Goal: Task Accomplishment & Management: Complete application form

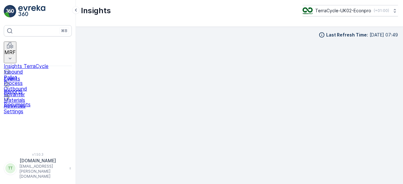
click at [16, 50] on p "MRF" at bounding box center [9, 52] width 11 height 6
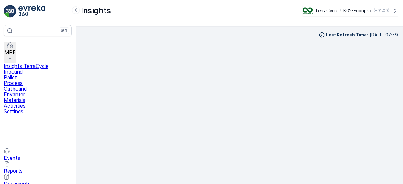
click at [28, 69] on p "Inbound" at bounding box center [38, 72] width 68 height 6
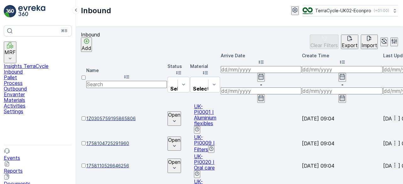
click at [361, 42] on div "Import" at bounding box center [369, 41] width 16 height 13
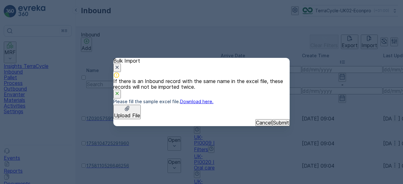
click at [140, 113] on p "Upload File" at bounding box center [127, 116] width 26 height 6
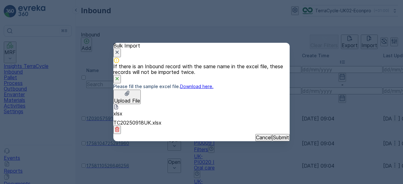
click at [273, 140] on p "Submit" at bounding box center [281, 138] width 16 height 6
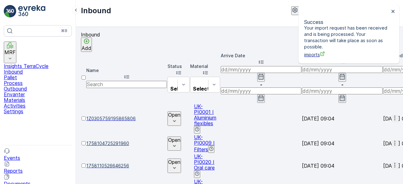
click at [14, 162] on link "Reports" at bounding box center [38, 168] width 68 height 12
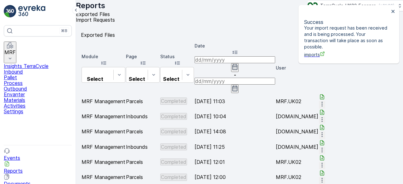
click at [115, 23] on span "Import Requests" at bounding box center [95, 20] width 39 height 6
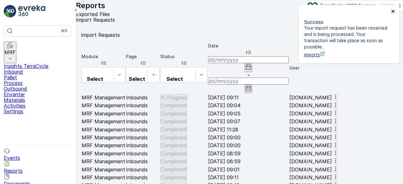
click at [393, 10] on icon "close" at bounding box center [393, 11] width 4 height 5
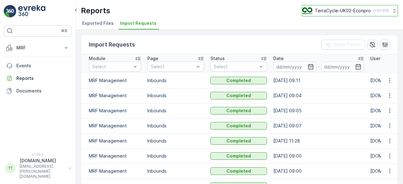
click at [322, 8] on p "TerraCycle-UK02-Econpro" at bounding box center [343, 11] width 56 height 6
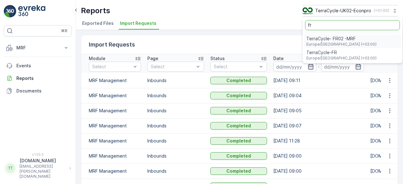
type input "fr"
click at [321, 39] on span "TerraCycle- FR02 -MRF" at bounding box center [341, 39] width 70 height 6
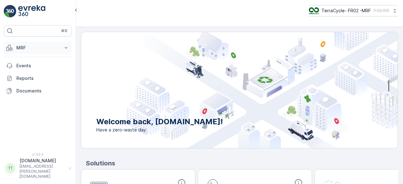
click at [19, 45] on p "MRF" at bounding box center [37, 48] width 43 height 6
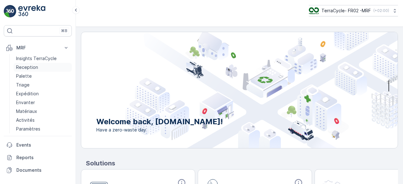
click at [19, 65] on p "Reception" at bounding box center [27, 67] width 22 height 6
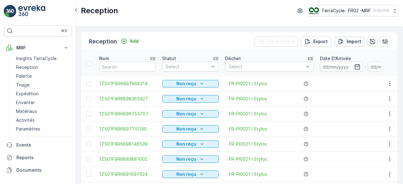
click at [349, 41] on p "Import" at bounding box center [354, 41] width 14 height 6
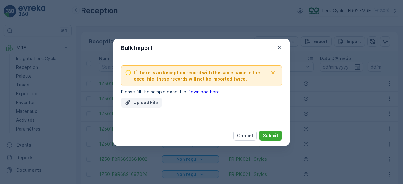
click at [144, 105] on p "Upload File" at bounding box center [145, 102] width 25 height 6
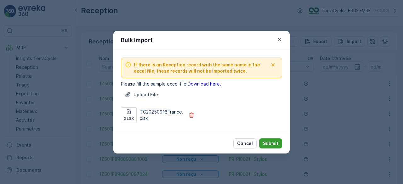
click at [268, 144] on p "Submit" at bounding box center [270, 143] width 15 height 6
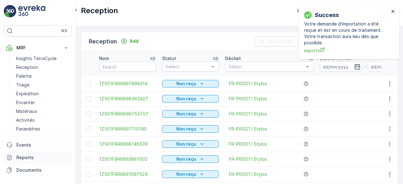
click at [29, 156] on p "Reports" at bounding box center [42, 158] width 53 height 6
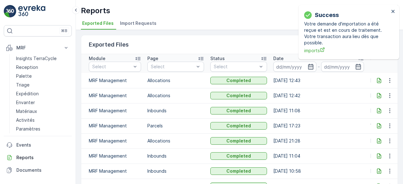
click at [135, 22] on span "Import Requests" at bounding box center [138, 23] width 37 height 6
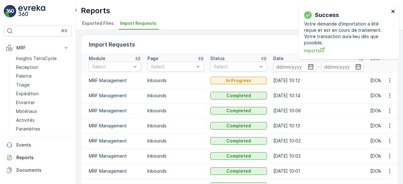
click at [392, 11] on icon "close" at bounding box center [392, 11] width 3 height 3
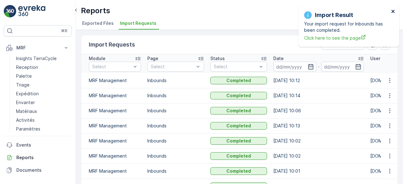
click at [393, 12] on icon "close" at bounding box center [392, 11] width 3 height 3
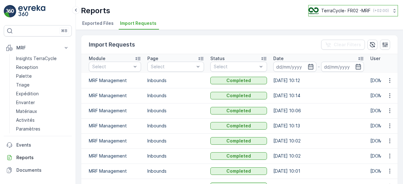
click at [350, 10] on p "TerraCycle- FR02 -MRF" at bounding box center [345, 11] width 49 height 6
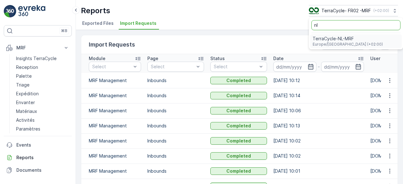
type input "nl"
click at [334, 41] on span "TerraCycle-NL-MRF" at bounding box center [348, 39] width 70 height 6
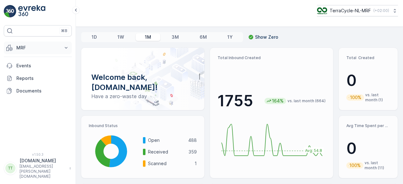
click at [30, 48] on p "MRF" at bounding box center [37, 48] width 43 height 6
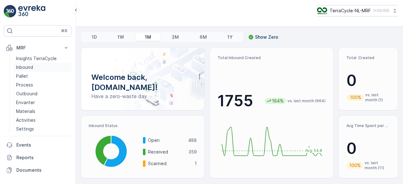
click at [31, 67] on p "Inbound" at bounding box center [24, 67] width 17 height 6
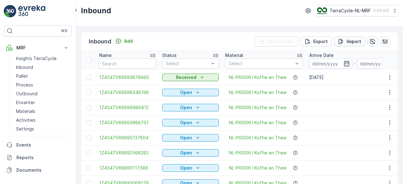
click at [345, 37] on button "Import" at bounding box center [349, 42] width 31 height 10
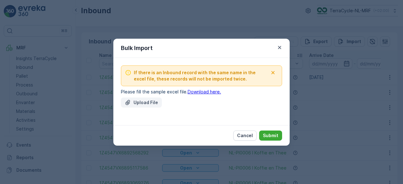
click at [137, 101] on p "Upload File" at bounding box center [145, 102] width 25 height 6
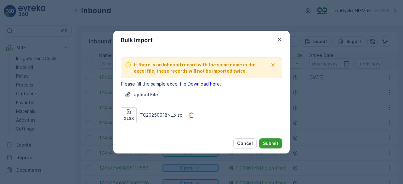
click at [269, 142] on p "Submit" at bounding box center [270, 143] width 15 height 6
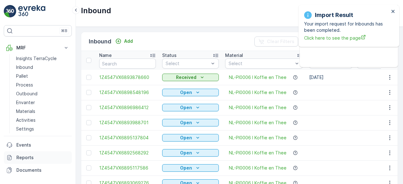
click at [19, 161] on link "Reports" at bounding box center [38, 157] width 68 height 13
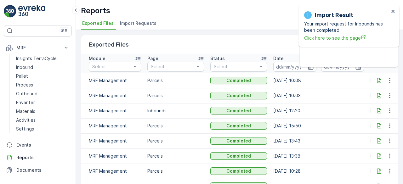
click at [146, 22] on span "Import Requests" at bounding box center [138, 23] width 37 height 6
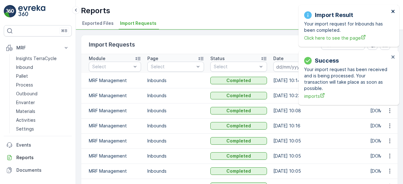
click at [394, 11] on icon "close" at bounding box center [393, 11] width 4 height 5
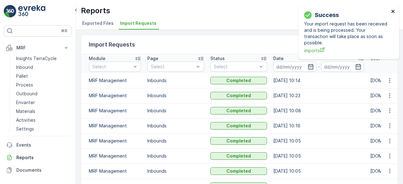
click at [394, 11] on icon "close" at bounding box center [393, 11] width 4 height 5
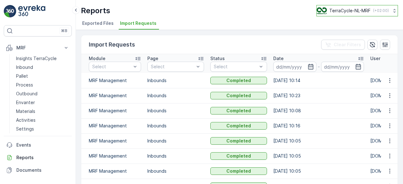
click at [353, 11] on p "TerraCycle-NL-MRF" at bounding box center [349, 11] width 41 height 6
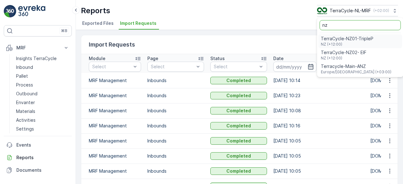
type input "nz"
click at [349, 37] on span "TerraCycle-NZ01-TripleP" at bounding box center [347, 39] width 53 height 6
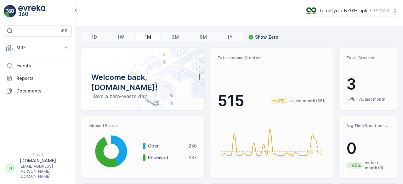
click at [37, 46] on p "MRF" at bounding box center [37, 48] width 43 height 6
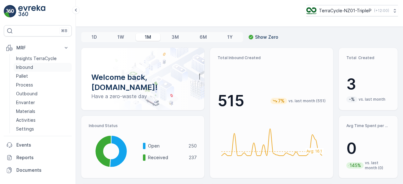
click at [25, 68] on p "Inbound" at bounding box center [24, 67] width 17 height 6
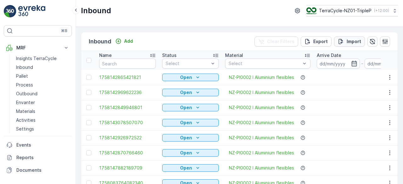
click at [361, 41] on button "Import" at bounding box center [349, 42] width 31 height 10
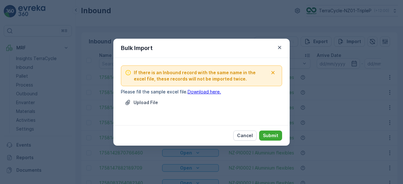
click at [145, 107] on button "Upload File" at bounding box center [141, 103] width 41 height 10
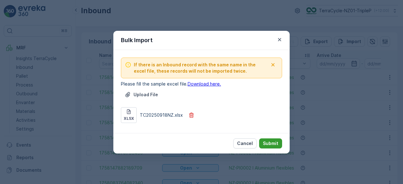
click at [276, 141] on p "Submit" at bounding box center [270, 143] width 15 height 6
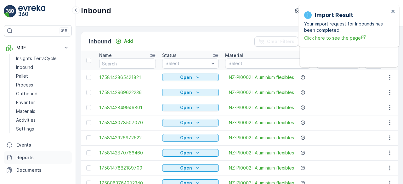
click at [33, 159] on p "Reports" at bounding box center [42, 158] width 53 height 6
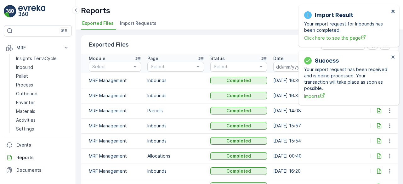
click at [393, 9] on icon "close" at bounding box center [393, 11] width 4 height 5
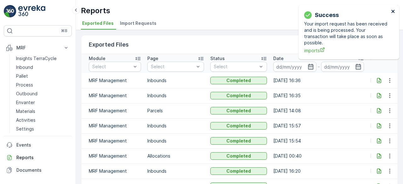
click at [393, 9] on icon "close" at bounding box center [393, 11] width 4 height 5
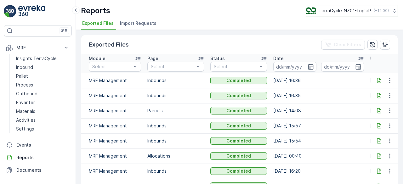
click at [342, 8] on p "TerraCycle-NZ01-TripleP" at bounding box center [345, 11] width 53 height 6
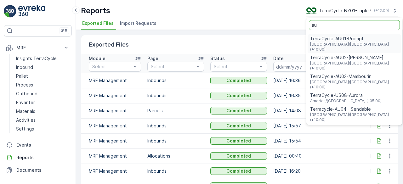
type input "au"
click at [339, 37] on span "TerraCycle-AU01-Prompt" at bounding box center [354, 39] width 88 height 6
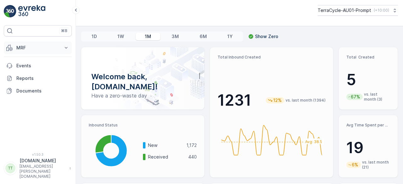
click at [39, 47] on p "MRF" at bounding box center [37, 48] width 43 height 6
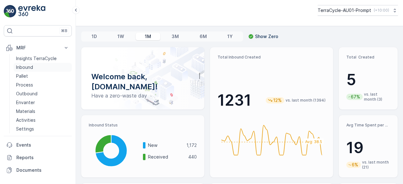
click at [29, 65] on p "Inbound" at bounding box center [24, 67] width 17 height 6
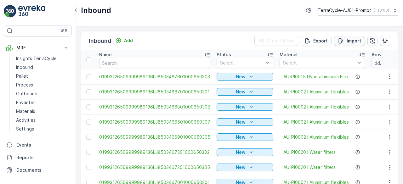
click at [349, 38] on p "Import" at bounding box center [354, 41] width 14 height 6
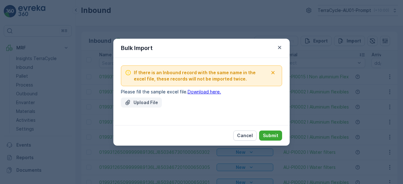
click at [136, 100] on p "Upload File" at bounding box center [145, 102] width 25 height 6
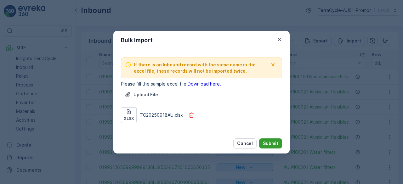
click at [274, 144] on p "Submit" at bounding box center [270, 143] width 15 height 6
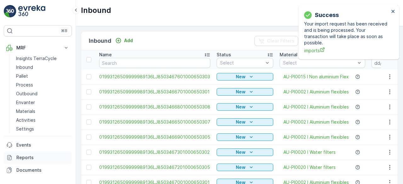
click at [29, 158] on p "Reports" at bounding box center [42, 158] width 53 height 6
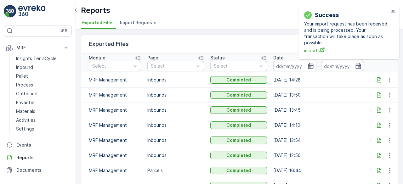
click at [137, 21] on span "Import Requests" at bounding box center [138, 23] width 37 height 6
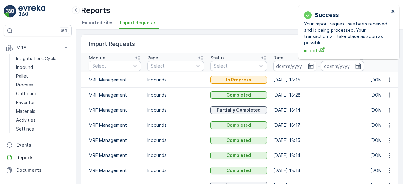
click at [394, 11] on icon "close" at bounding box center [393, 11] width 4 height 5
